Goal: Obtain resource: Download file/media

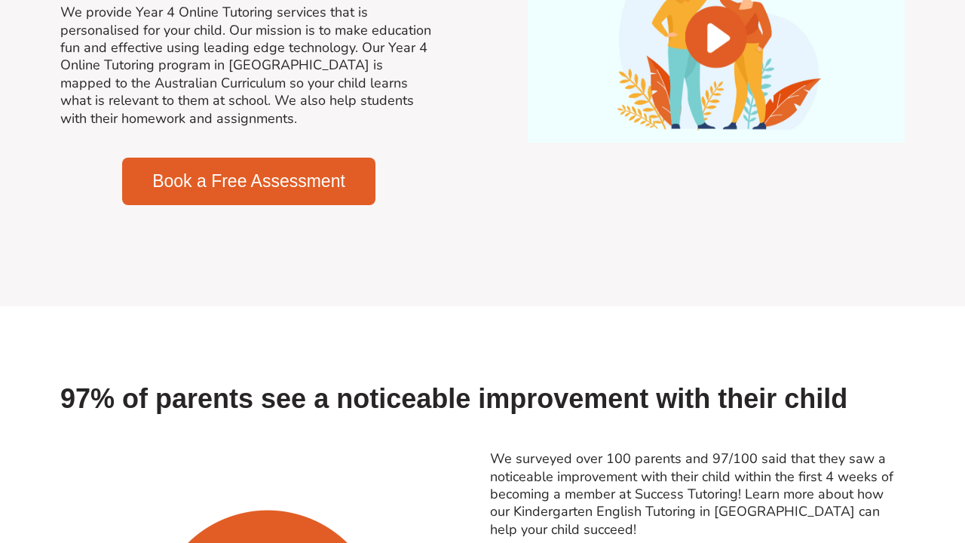
scroll to position [1200, 0]
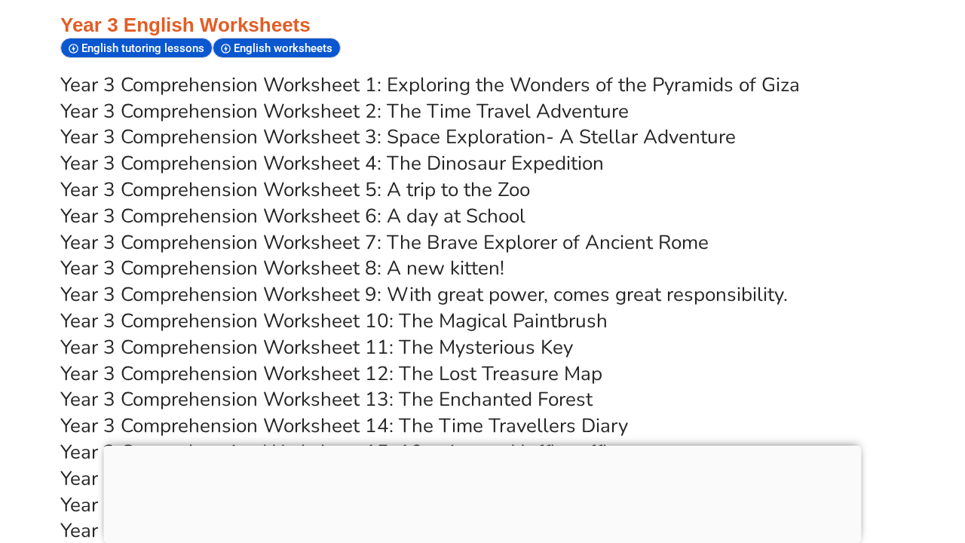
scroll to position [5094, 0]
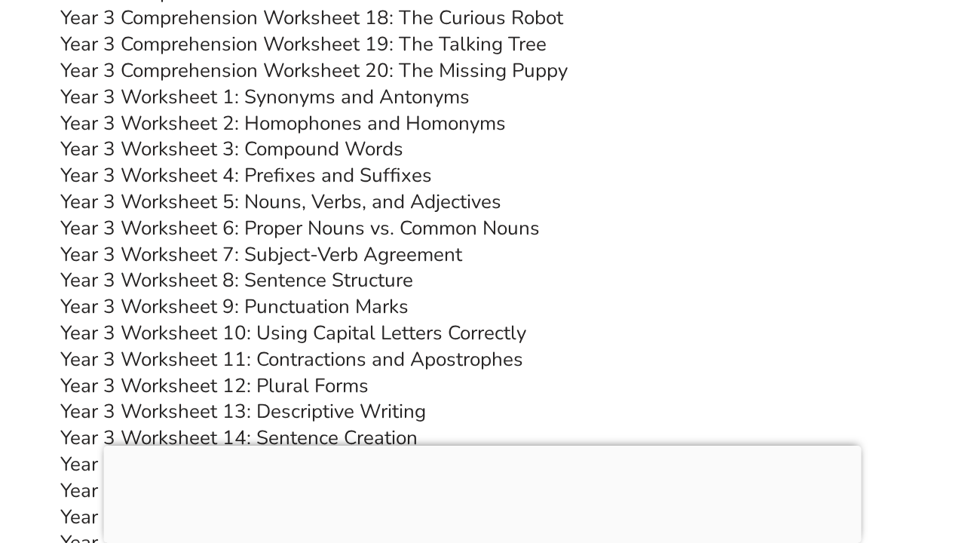
click at [248, 373] on link "Year 3 Worksheet 12: Plural Forms" at bounding box center [214, 386] width 309 height 26
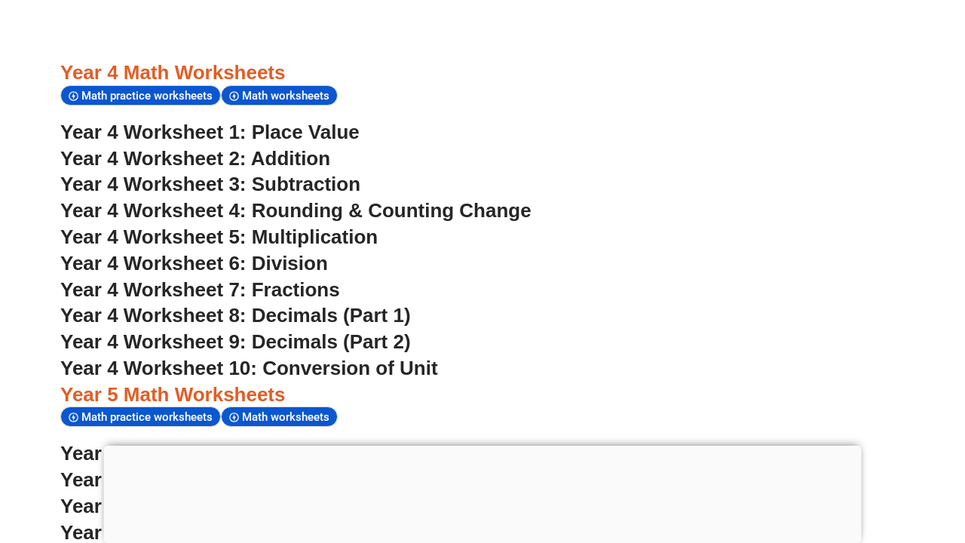
scroll to position [2752, 0]
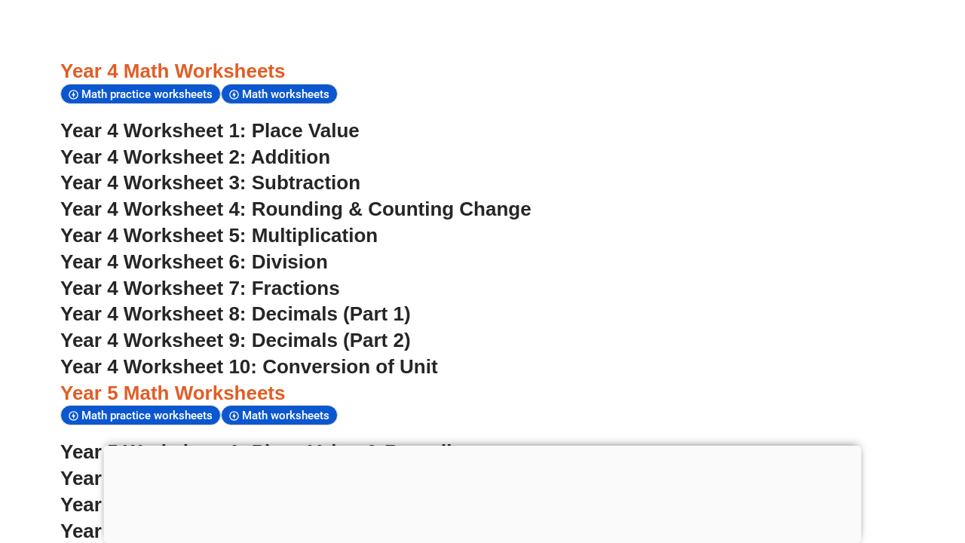
click at [172, 277] on span "Year 4 Worksheet 7: Fractions" at bounding box center [200, 288] width 280 height 23
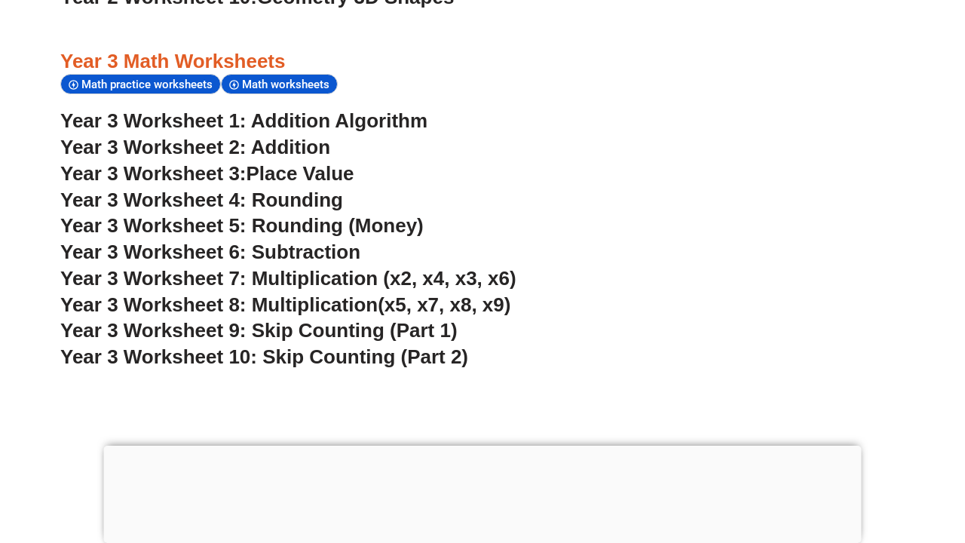
scroll to position [2145, 0]
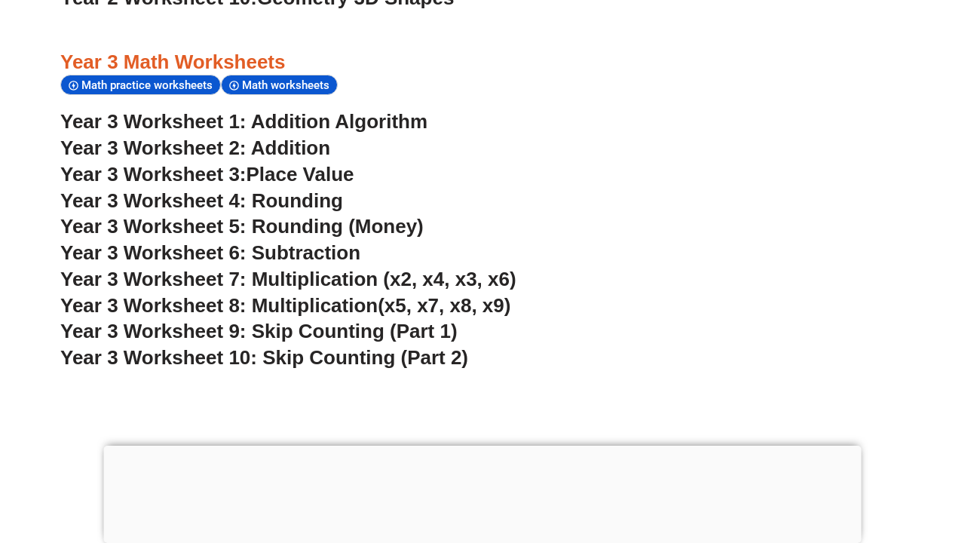
click at [236, 215] on span "Year 3 Worksheet 5: Rounding (Money)" at bounding box center [242, 226] width 364 height 23
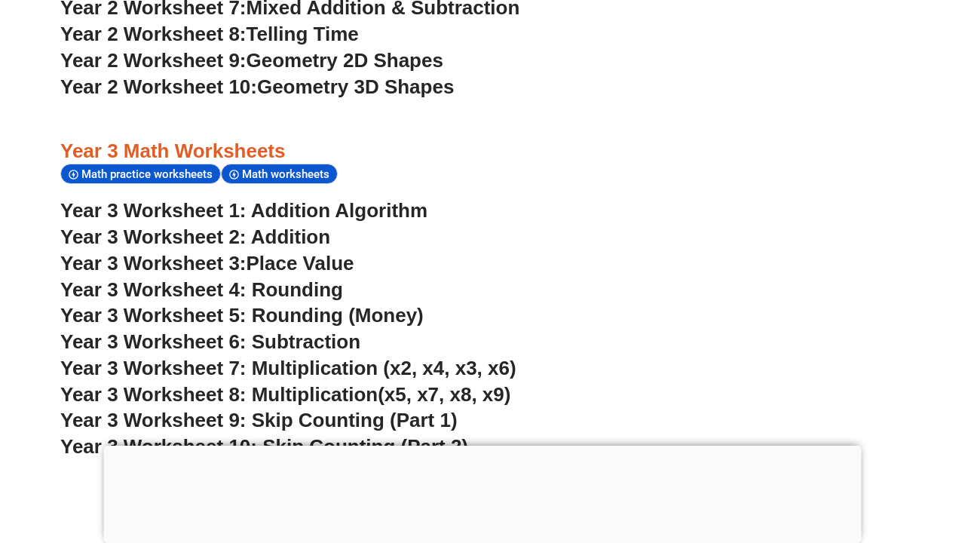
scroll to position [2069, 0]
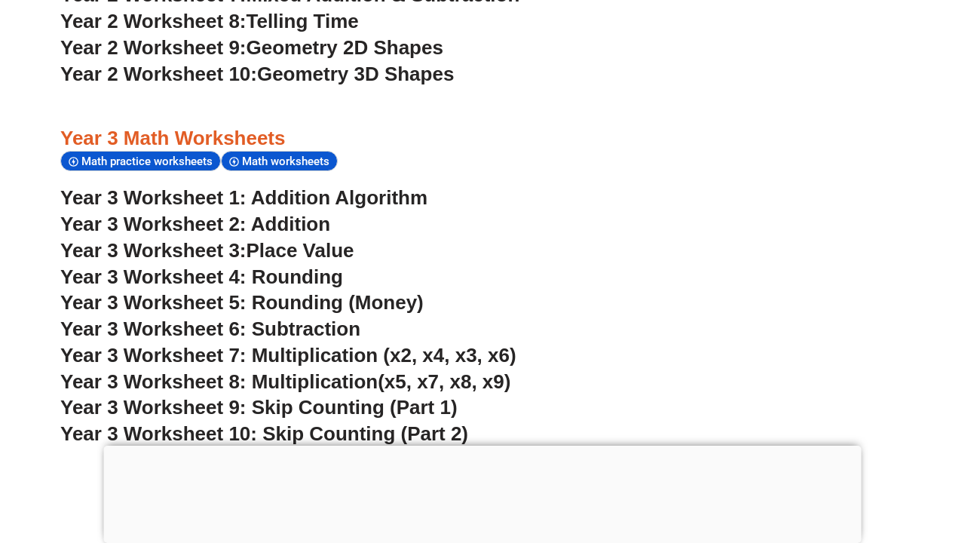
click at [299, 422] on span "Year 3 Worksheet 10: Skip Counting (Part 2)" at bounding box center [264, 433] width 408 height 23
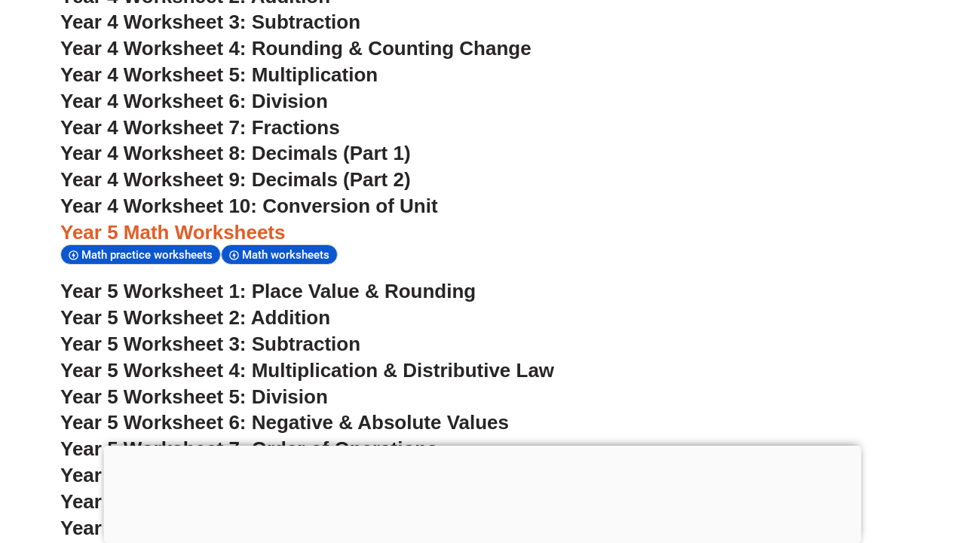
scroll to position [2887, 0]
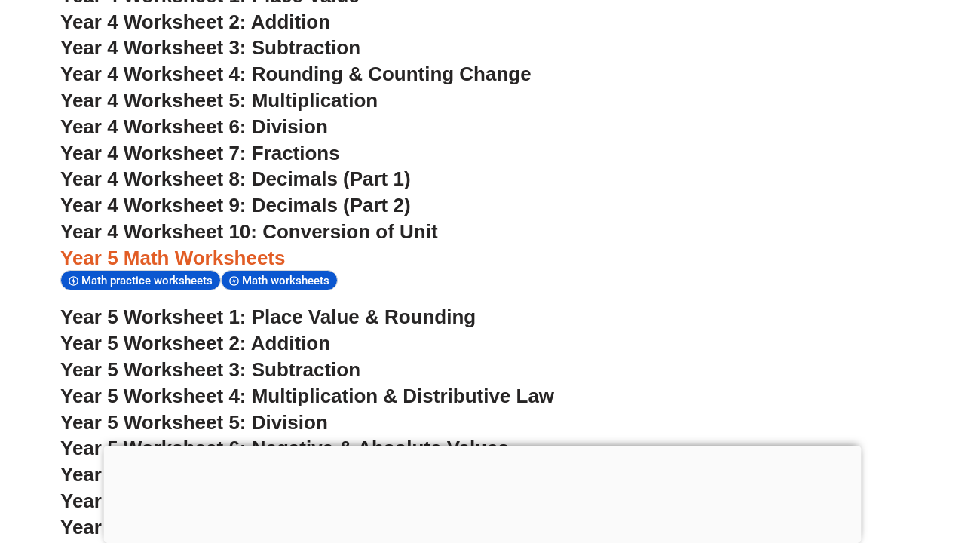
click at [223, 115] on span "Year 4 Worksheet 6: Division" at bounding box center [194, 126] width 268 height 23
